Goal: Task Accomplishment & Management: Manage account settings

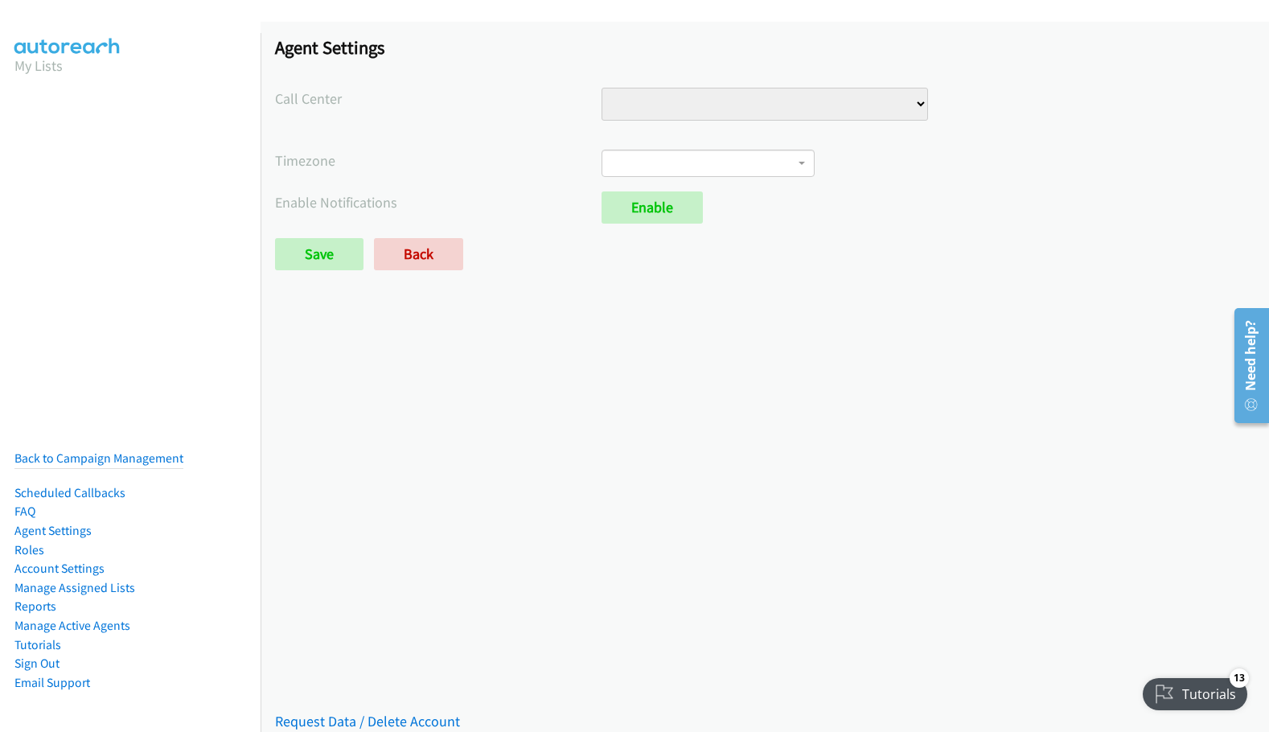
click at [885, 105] on select "Auto Shipping Customer Support for u ship CDT Support Retail Sales Retail Sales…" at bounding box center [764, 104] width 326 height 33
click at [776, 334] on div "Saved Placeholder Agent Settings Call Center Auto Shipping Customer Support for…" at bounding box center [765, 377] width 1008 height 710
click at [48, 560] on link "Account Settings" at bounding box center [59, 567] width 90 height 15
click at [74, 560] on link "Account Settings" at bounding box center [59, 567] width 90 height 15
click at [55, 523] on link "Agent Settings" at bounding box center [52, 530] width 77 height 15
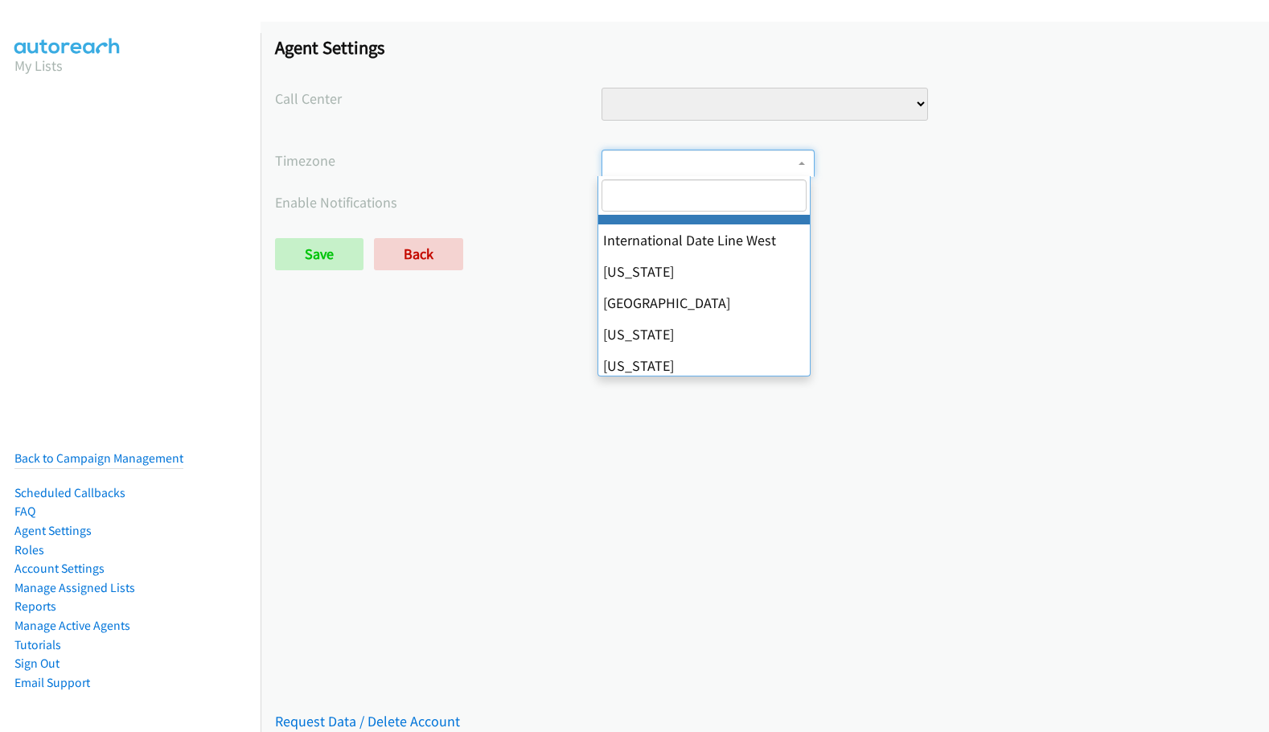
click at [679, 158] on span at bounding box center [707, 163] width 213 height 27
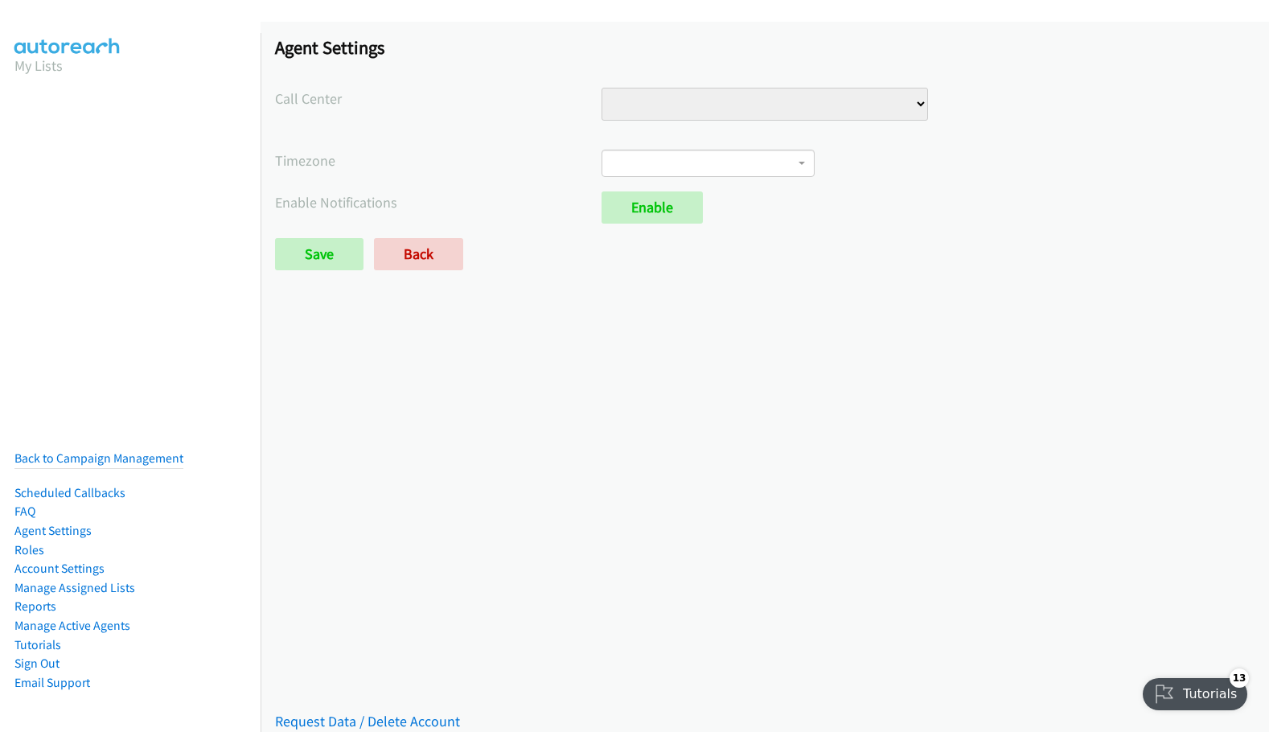
click at [690, 113] on select "Auto Shipping Customer Support for u ship CDT Support Retail Sales Retail Sales…" at bounding box center [764, 104] width 326 height 33
click at [470, 136] on div "Agent Settings Call Center Auto Shipping Customer Support for u ship CDT Suppor…" at bounding box center [765, 160] width 1008 height 277
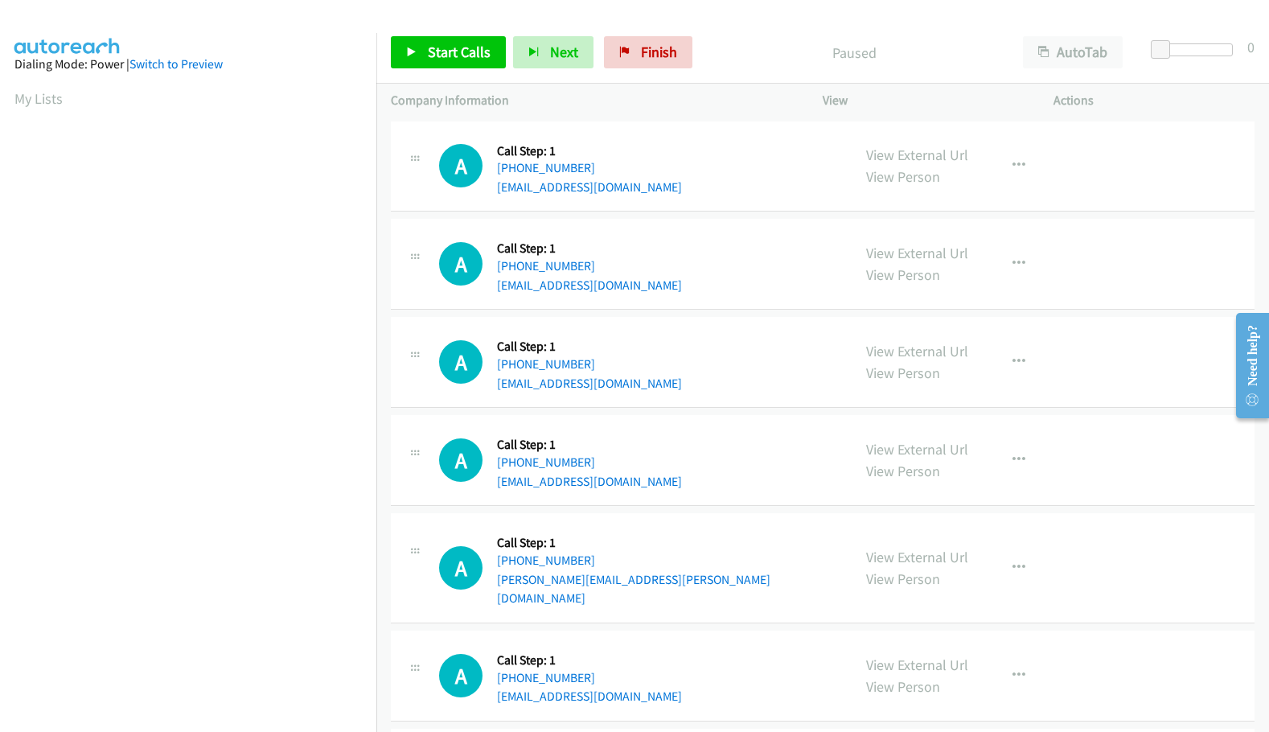
scroll to position [92, 0]
click at [7, 93] on aside "Dialing Mode: Power | Switch to Preview My Lists" at bounding box center [188, 386] width 376 height 890
click at [878, 50] on p "Paused" at bounding box center [854, 53] width 280 height 22
